Goal: Browse casually

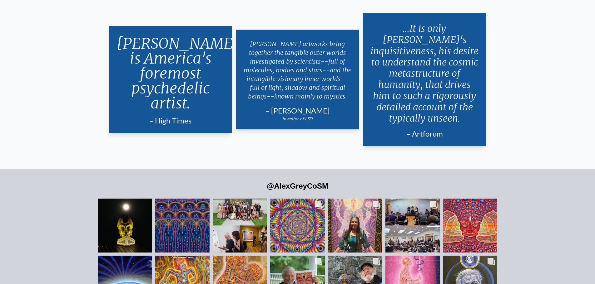
scroll to position [1467, 0]
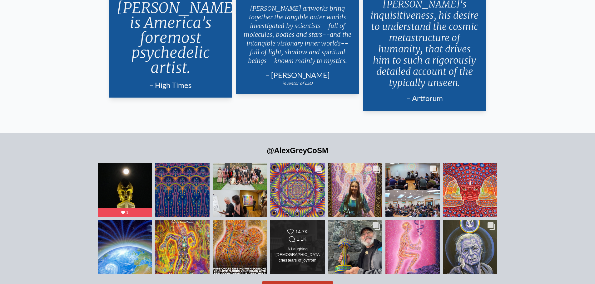
click at [286, 236] on div "Comments Count 1.1K" at bounding box center [297, 239] width 22 height 6
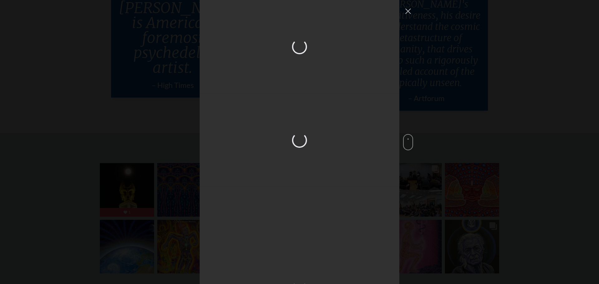
scroll to position [1139, 0]
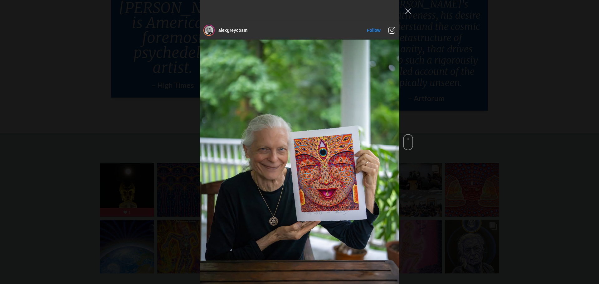
click at [534, 80] on div "alexgreycosm Follow" at bounding box center [299, 142] width 599 height 284
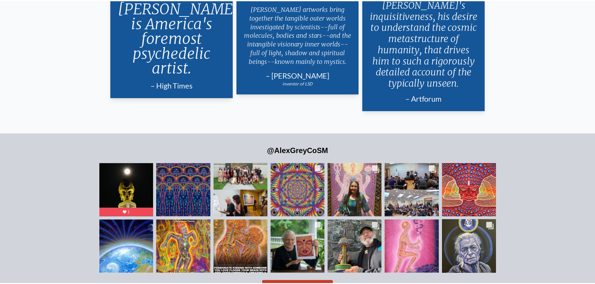
scroll to position [1467, 0]
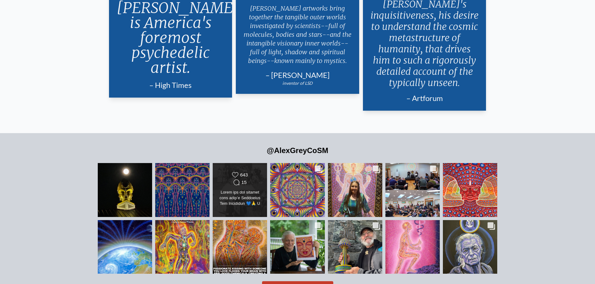
click at [244, 190] on div at bounding box center [240, 198] width 44 height 17
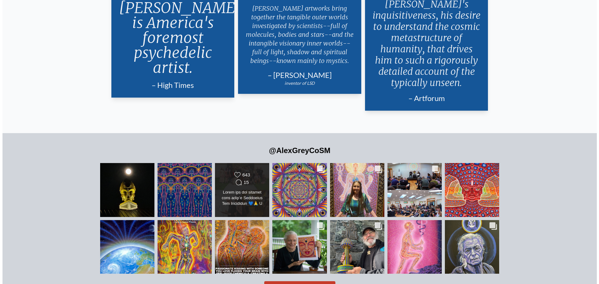
scroll to position [187, 0]
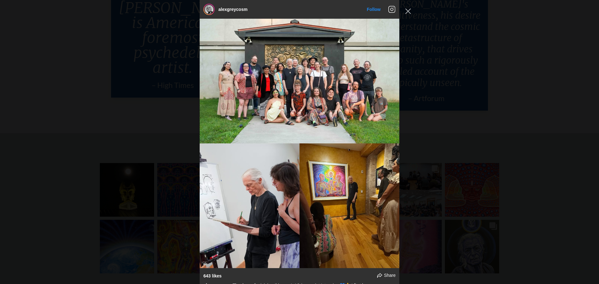
click at [484, 55] on div "alexgreycosm Follow" at bounding box center [299, 142] width 599 height 284
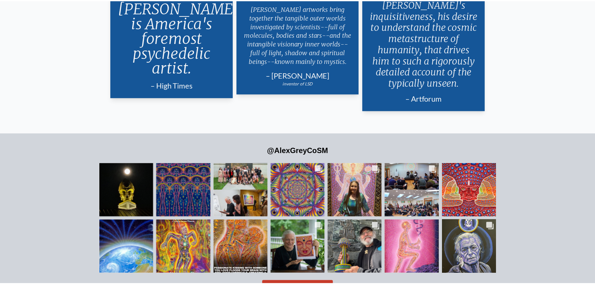
scroll to position [1467, 0]
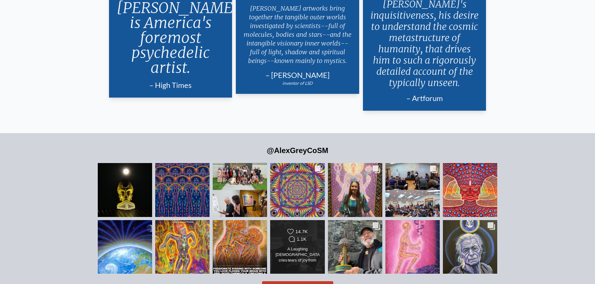
click at [308, 235] on div "Likes Count 14.7K Comments Count 1.1K" at bounding box center [297, 247] width 44 height 36
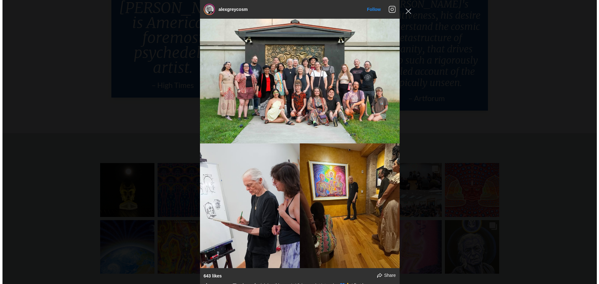
scroll to position [1891, 0]
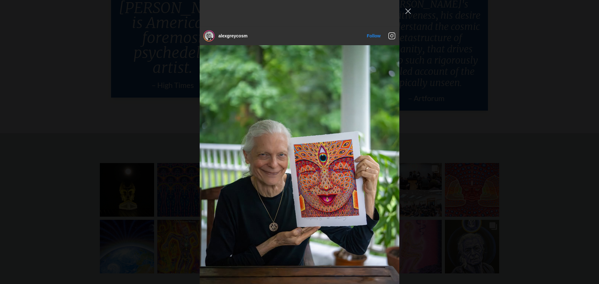
click at [484, 111] on div "alexgreycosm Follow" at bounding box center [299, 142] width 599 height 284
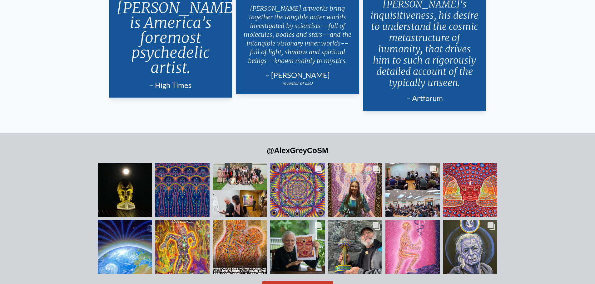
scroll to position [1342, 0]
